Goal: Task Accomplishment & Management: Manage account settings

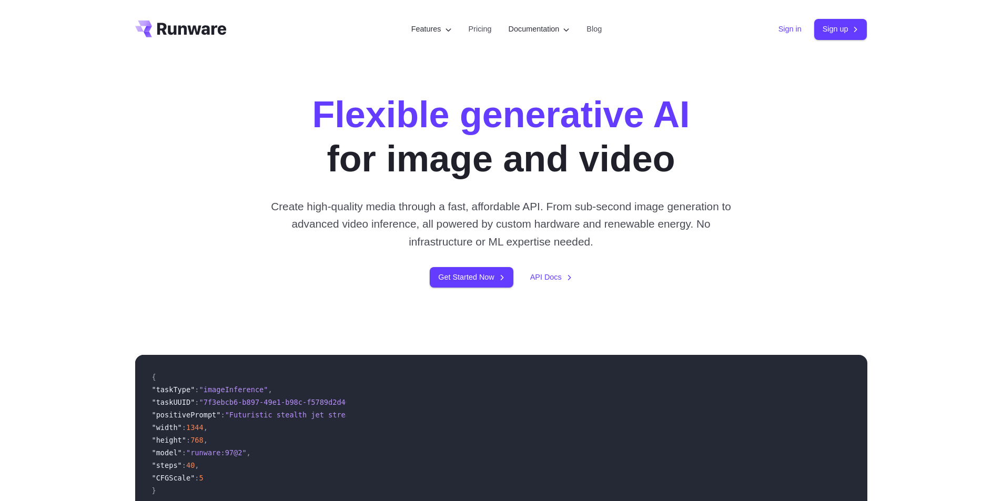
click at [795, 34] on link "Sign in" at bounding box center [789, 29] width 23 height 12
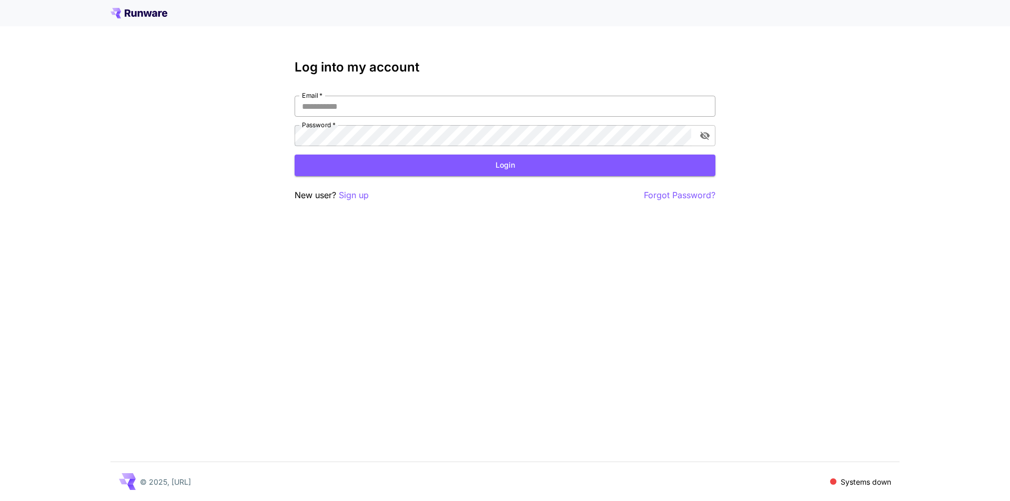
click at [401, 106] on input "Email   *" at bounding box center [505, 106] width 421 height 21
click at [345, 106] on input "Email   *" at bounding box center [505, 106] width 421 height 21
click at [346, 107] on input "Email   *" at bounding box center [505, 106] width 421 height 21
type input "**********"
click button "Login" at bounding box center [505, 166] width 421 height 22
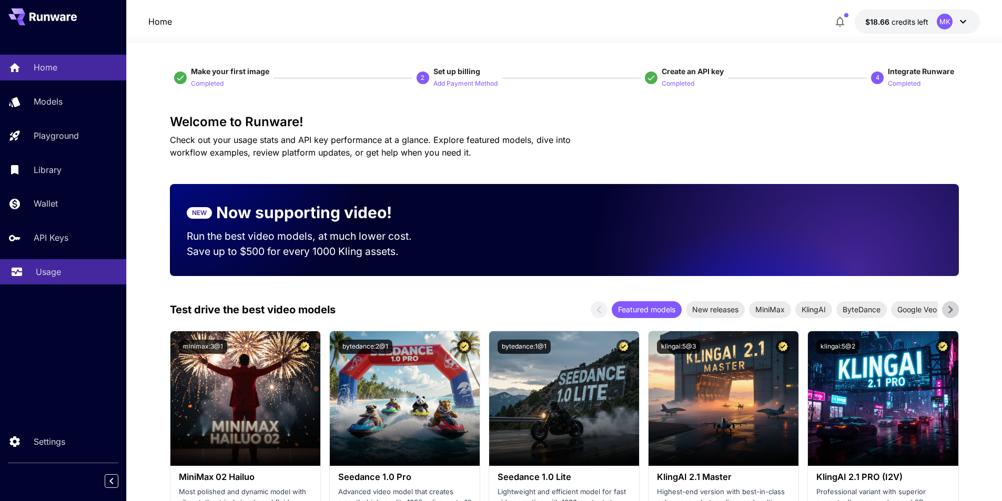
click at [50, 276] on p "Usage" at bounding box center [48, 272] width 25 height 13
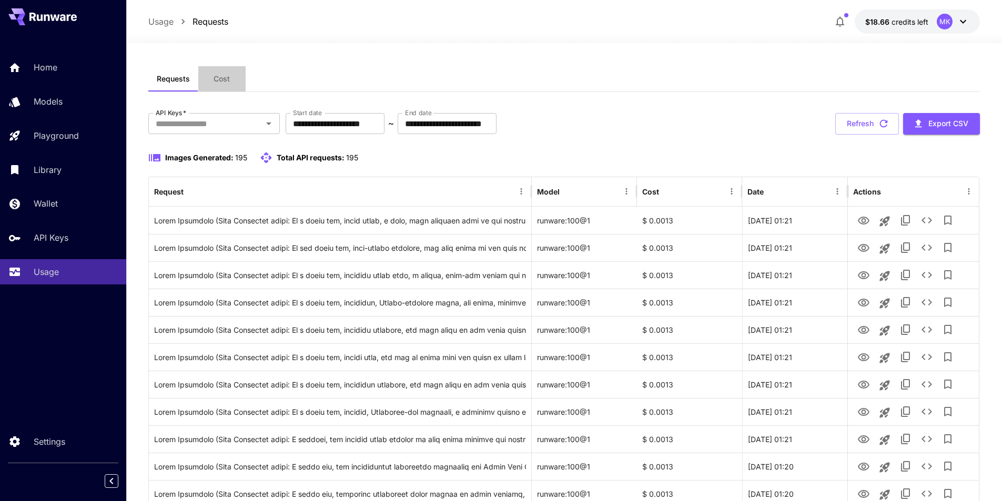
click at [217, 82] on span "Cost" at bounding box center [222, 78] width 16 height 9
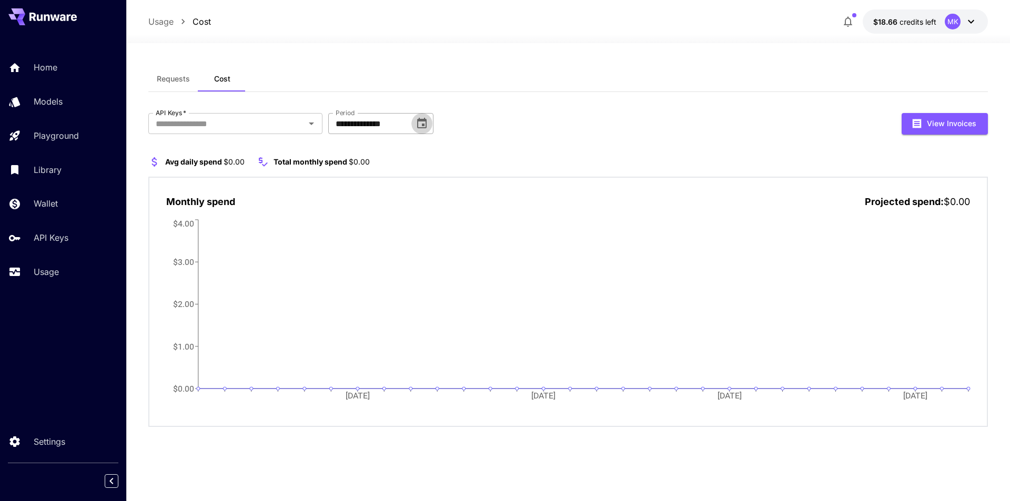
click at [427, 127] on icon "Choose date, selected date is Sep 1, 2025" at bounding box center [421, 123] width 9 height 11
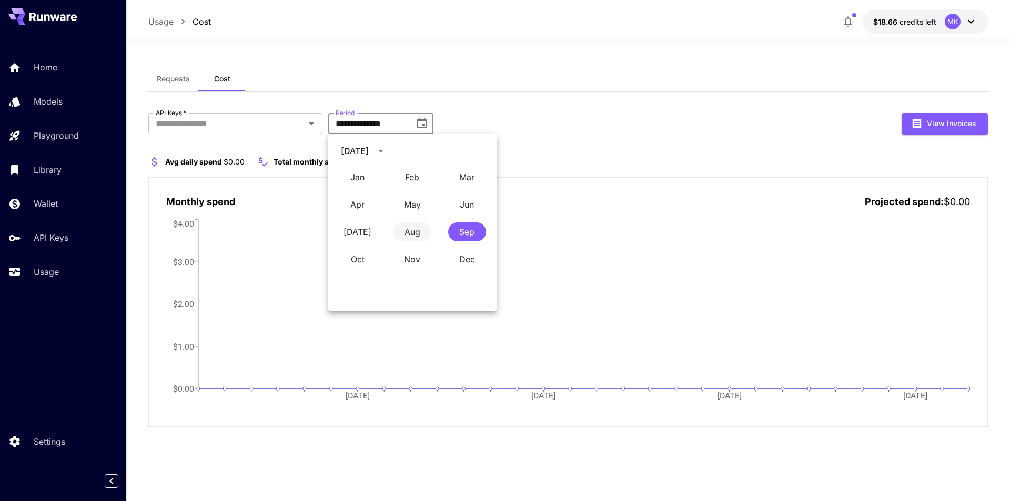
click at [411, 231] on button "Aug" at bounding box center [412, 231] width 38 height 19
type input "**********"
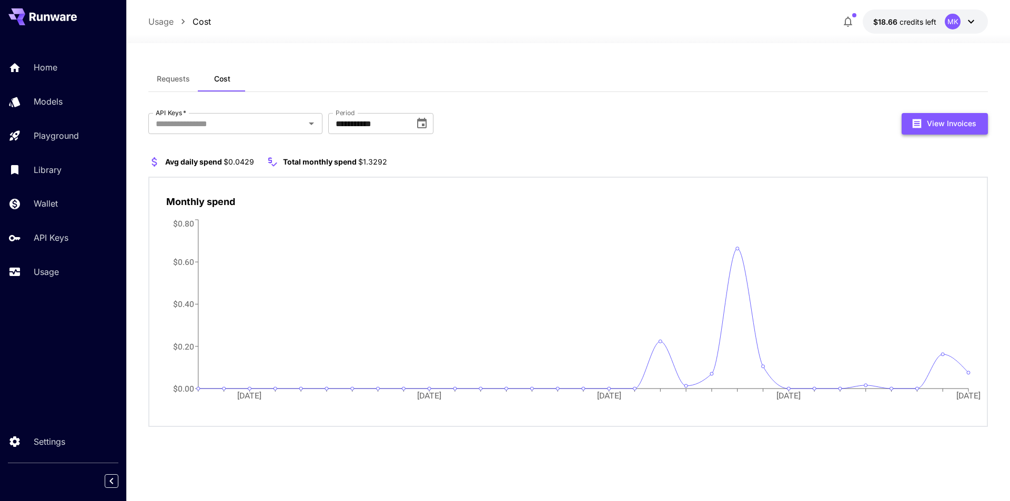
click at [938, 127] on button "View Invoices" at bounding box center [945, 124] width 86 height 22
